Goal: Task Accomplishment & Management: Use online tool/utility

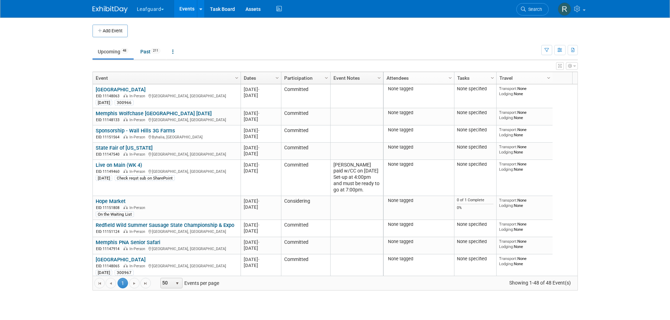
click at [162, 7] on button "Leafguard" at bounding box center [154, 7] width 37 height 15
click at [153, 51] on link "G.D.I Enterprise" at bounding box center [161, 53] width 50 height 10
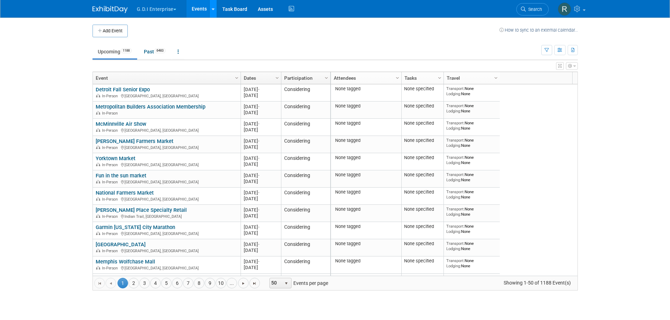
click at [214, 8] on icon at bounding box center [213, 9] width 3 height 5
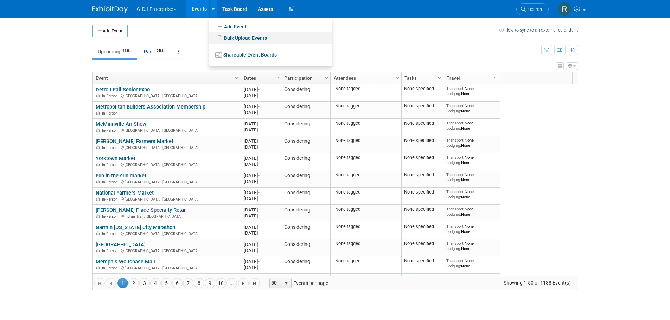
click at [233, 38] on link "Bulk Upload Events" at bounding box center [270, 37] width 122 height 11
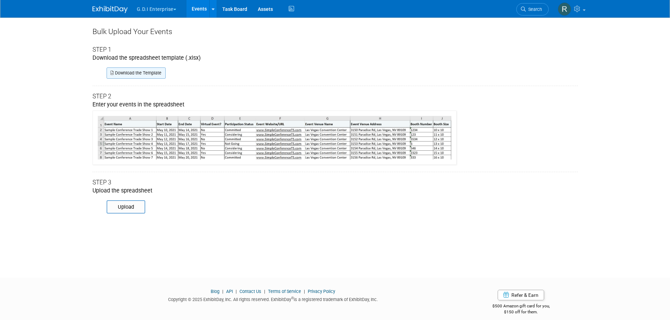
click at [132, 73] on link "Download the Template" at bounding box center [136, 73] width 59 height 11
click at [332, 220] on div "Bulk Upload Your Events Step 1 Download the spreadsheet template (.xlsx) Downlo…" at bounding box center [335, 142] width 496 height 248
